Goal: Information Seeking & Learning: Find specific fact

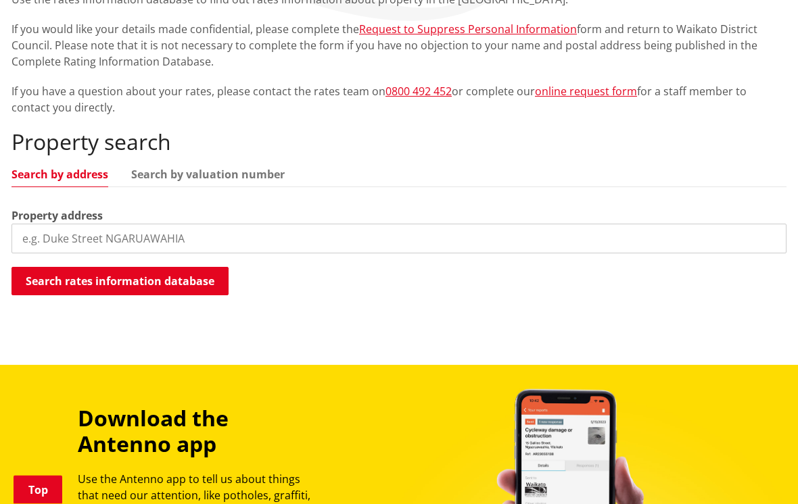
scroll to position [282, 0]
click at [89, 236] on input "search" at bounding box center [398, 239] width 775 height 30
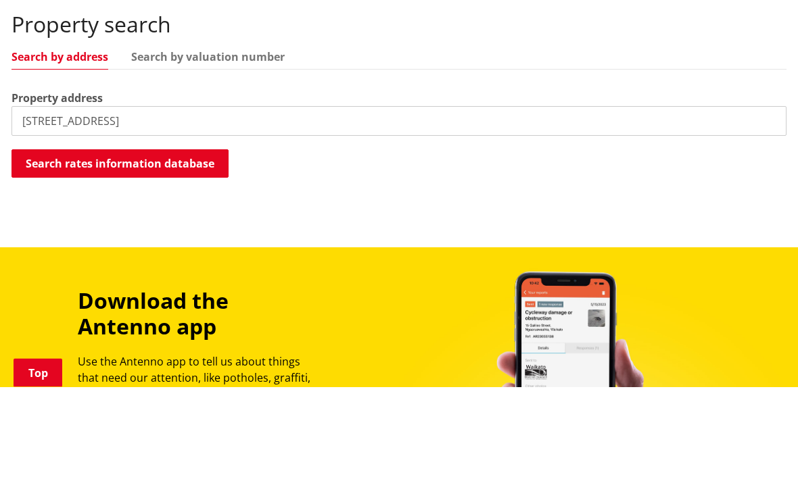
type input "46 marina terrace kinloch"
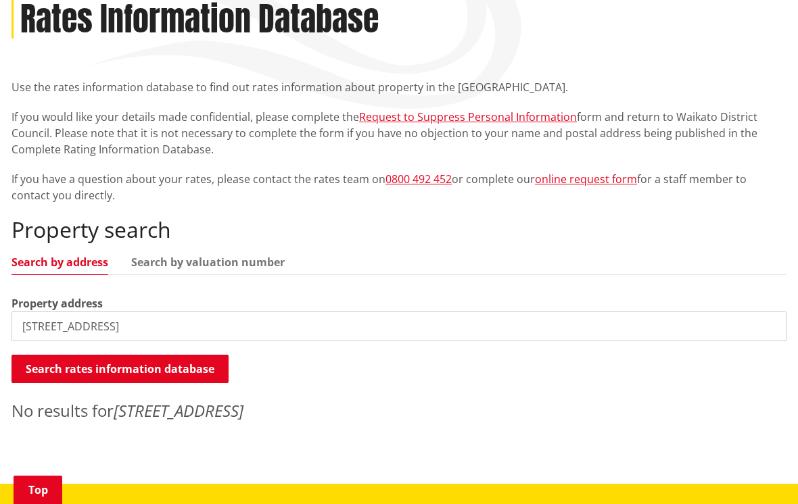
scroll to position [193, 0]
click at [181, 326] on input "46 marina terrace kinloch" at bounding box center [398, 327] width 775 height 30
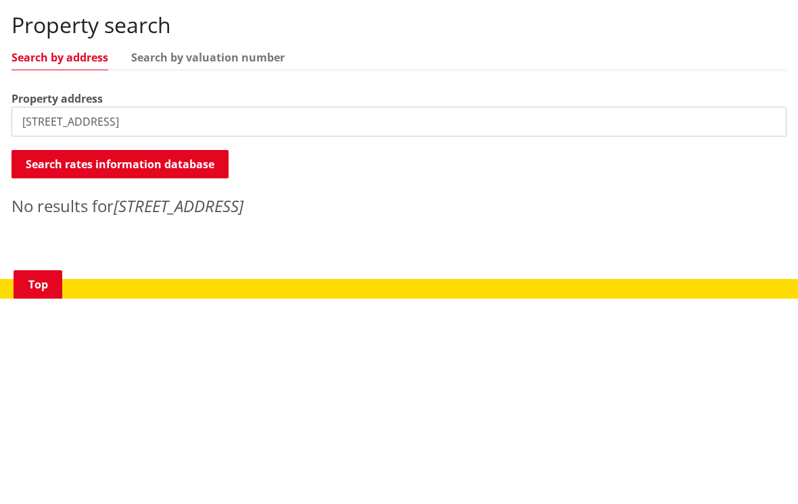
scroll to position [400, 0]
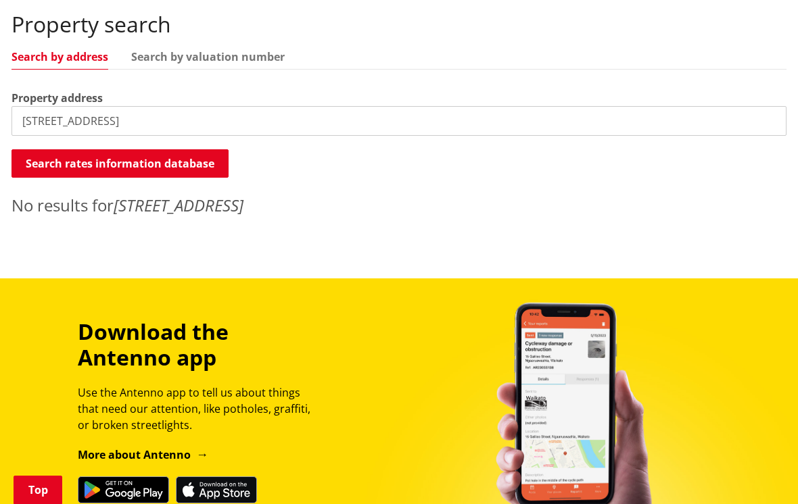
click at [52, 172] on button "Search rates information database" at bounding box center [119, 163] width 217 height 28
click at [206, 119] on input "348C Gordonton Road, RD1" at bounding box center [398, 121] width 775 height 30
click at [164, 122] on input "348C Gordonton Road, RD1 hamilton" at bounding box center [398, 121] width 775 height 30
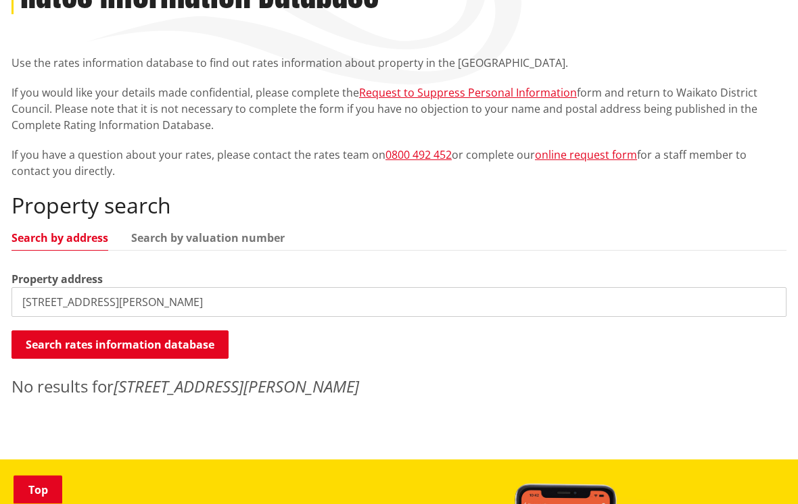
scroll to position [212, 0]
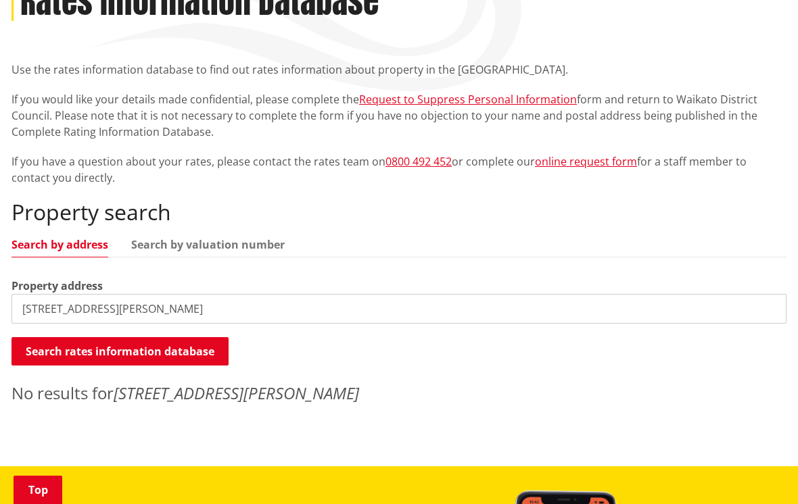
click at [118, 304] on input "348C Gordonton Road hamilton" at bounding box center [398, 309] width 775 height 30
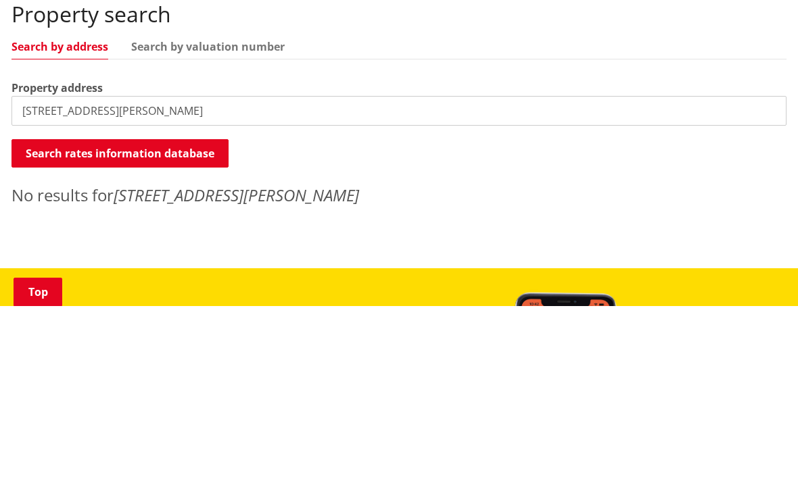
click at [230, 294] on input "348C Gordonton Road hamilton" at bounding box center [398, 309] width 775 height 30
type input "348C Go"
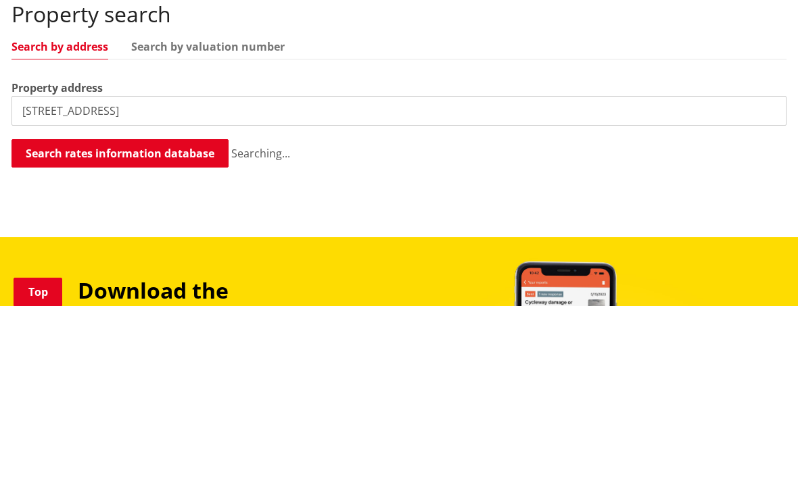
scroll to position [410, 0]
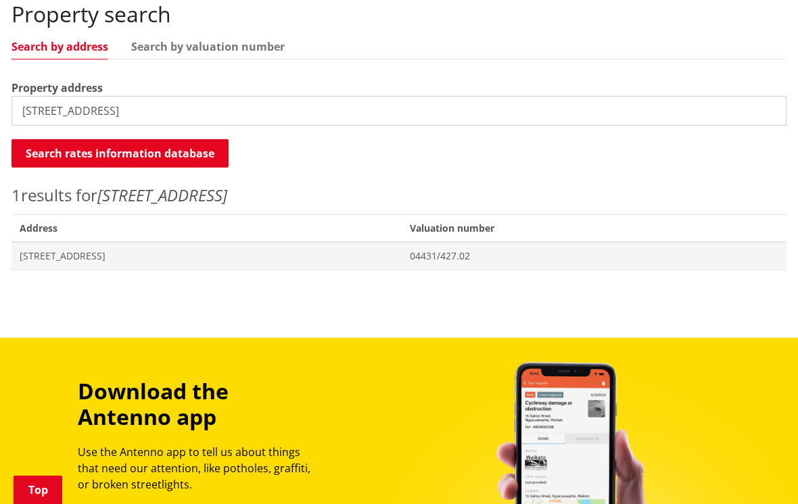
click at [68, 254] on span "1115 Woodlands Road GORDONTON" at bounding box center [207, 257] width 374 height 14
click at [98, 103] on input "1115 woodlands road" at bounding box center [398, 111] width 775 height 30
click at [171, 116] on input "1115 woodlands road" at bounding box center [398, 111] width 775 height 30
type input "1"
click at [89, 253] on span "348C Gordonton Road ROTOTUNA" at bounding box center [214, 257] width 389 height 14
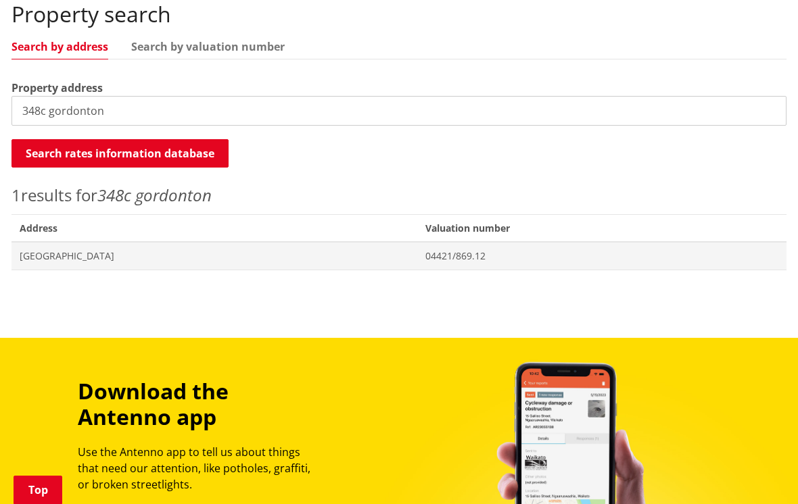
click at [130, 110] on input "348c gordonton" at bounding box center [398, 111] width 775 height 30
type input "3"
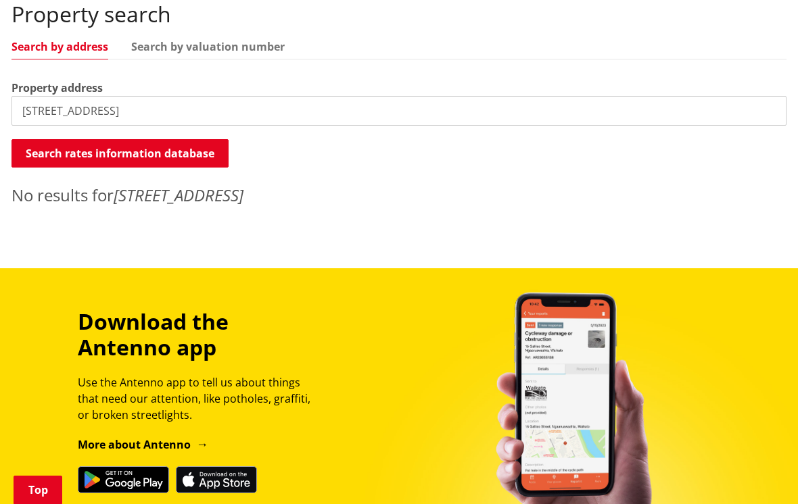
click at [141, 114] on input "46 marina terrace" at bounding box center [398, 111] width 775 height 30
click at [101, 116] on input "46 marina" at bounding box center [398, 111] width 775 height 30
type input "4"
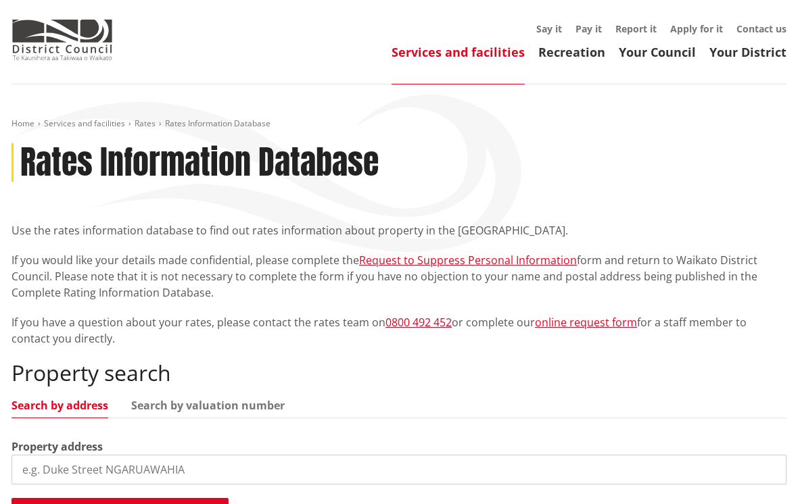
scroll to position [0, 0]
